Goal: Task Accomplishment & Management: Use online tool/utility

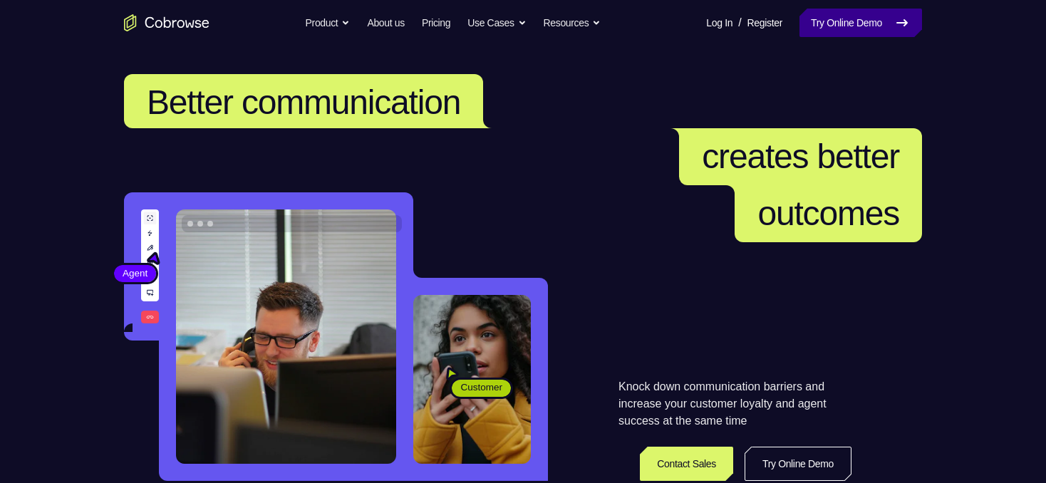
click at [840, 26] on link "Try Online Demo" at bounding box center [860, 23] width 123 height 28
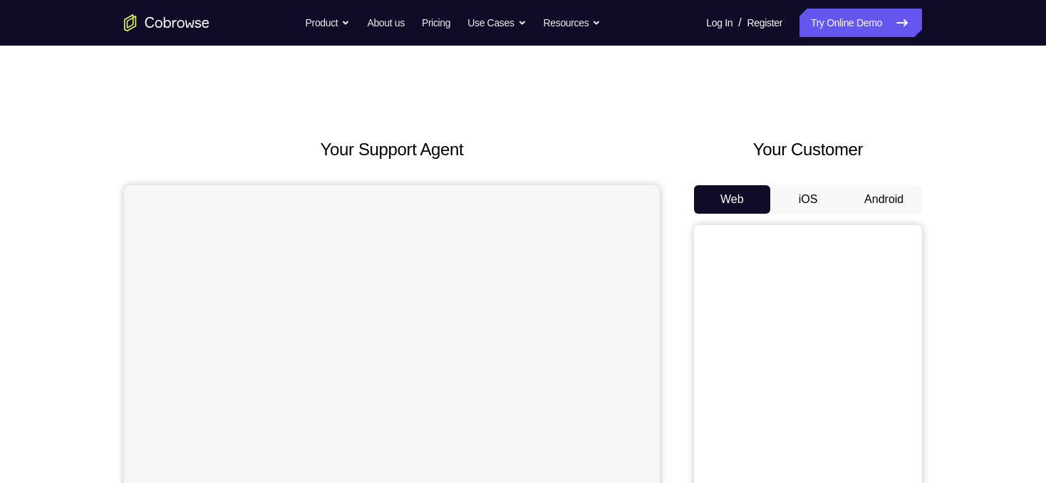
drag, startPoint x: 0, startPoint y: 0, endPoint x: 374, endPoint y: 182, distance: 416.0
click at [374, 182] on div "Your Support Agent" at bounding box center [392, 400] width 536 height 526
click at [885, 201] on button "Android" at bounding box center [883, 199] width 76 height 28
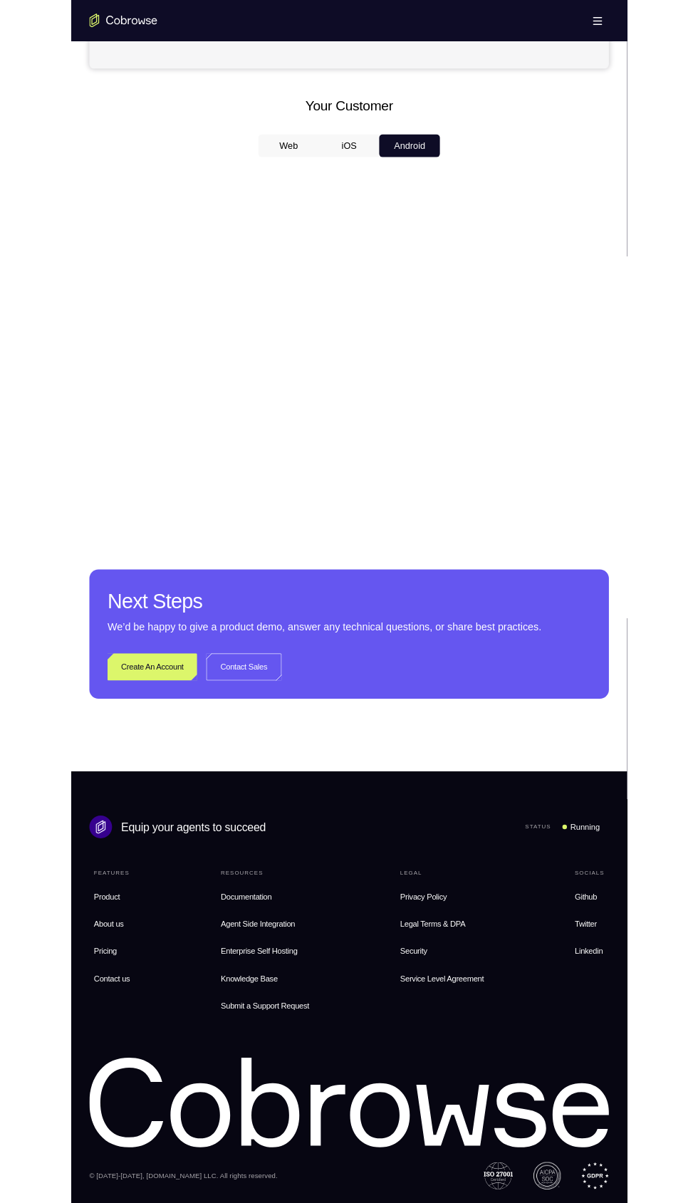
scroll to position [666, 0]
